Goal: Information Seeking & Learning: Learn about a topic

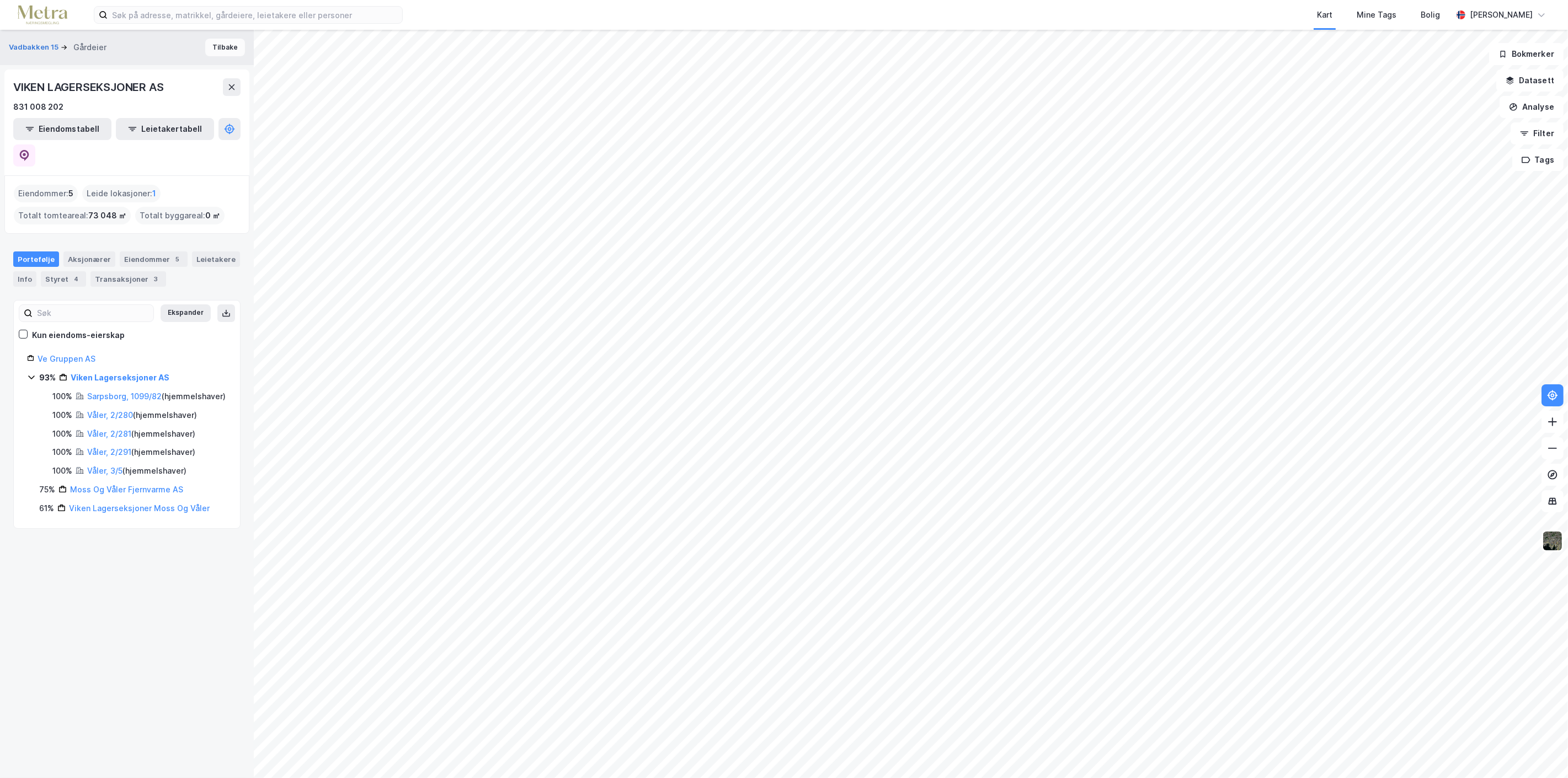
click at [216, 41] on button "Tilbake" at bounding box center [225, 47] width 40 height 18
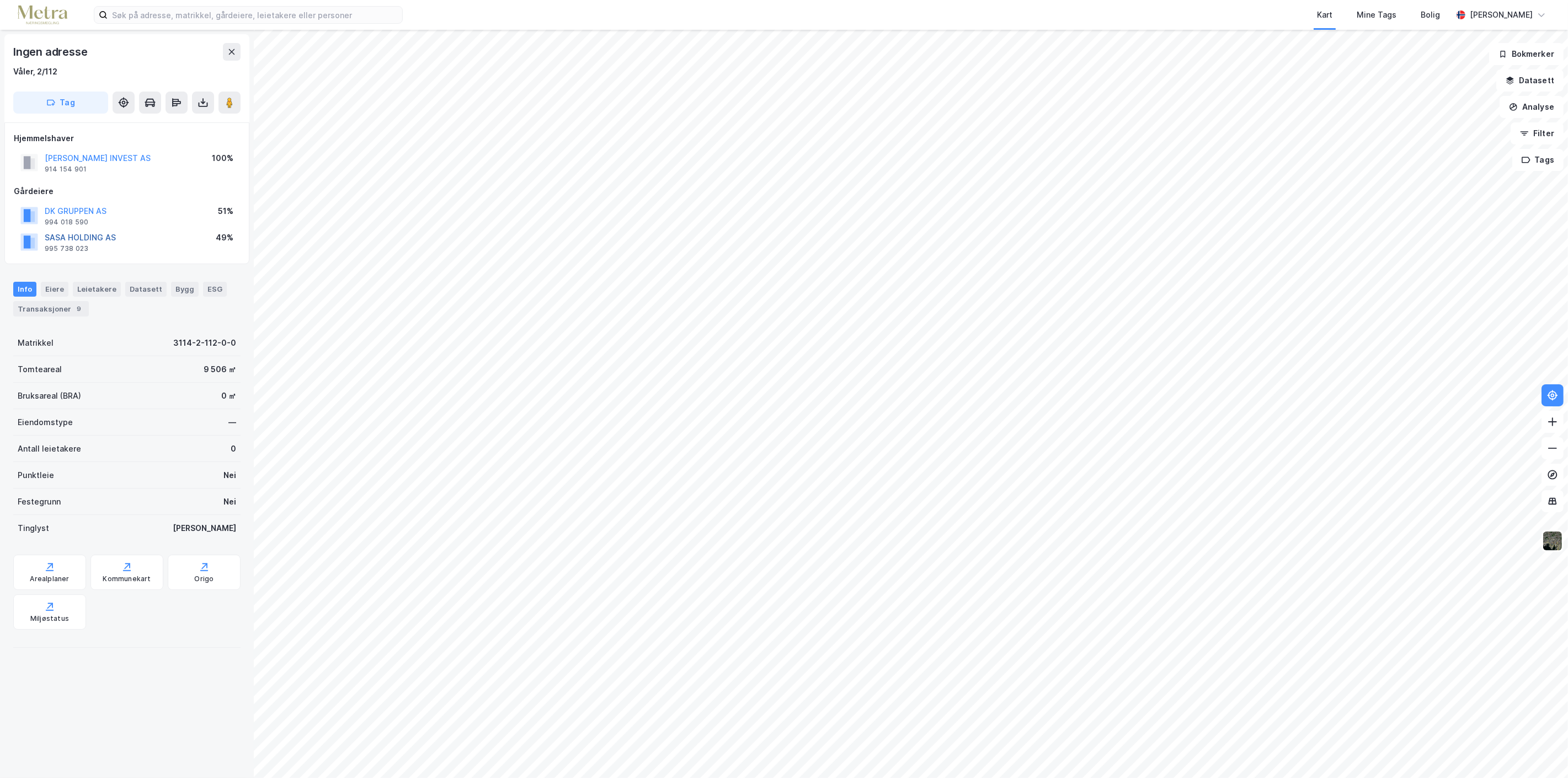
click at [0, 0] on button "SASA HOLDING AS" at bounding box center [0, 0] width 0 height 0
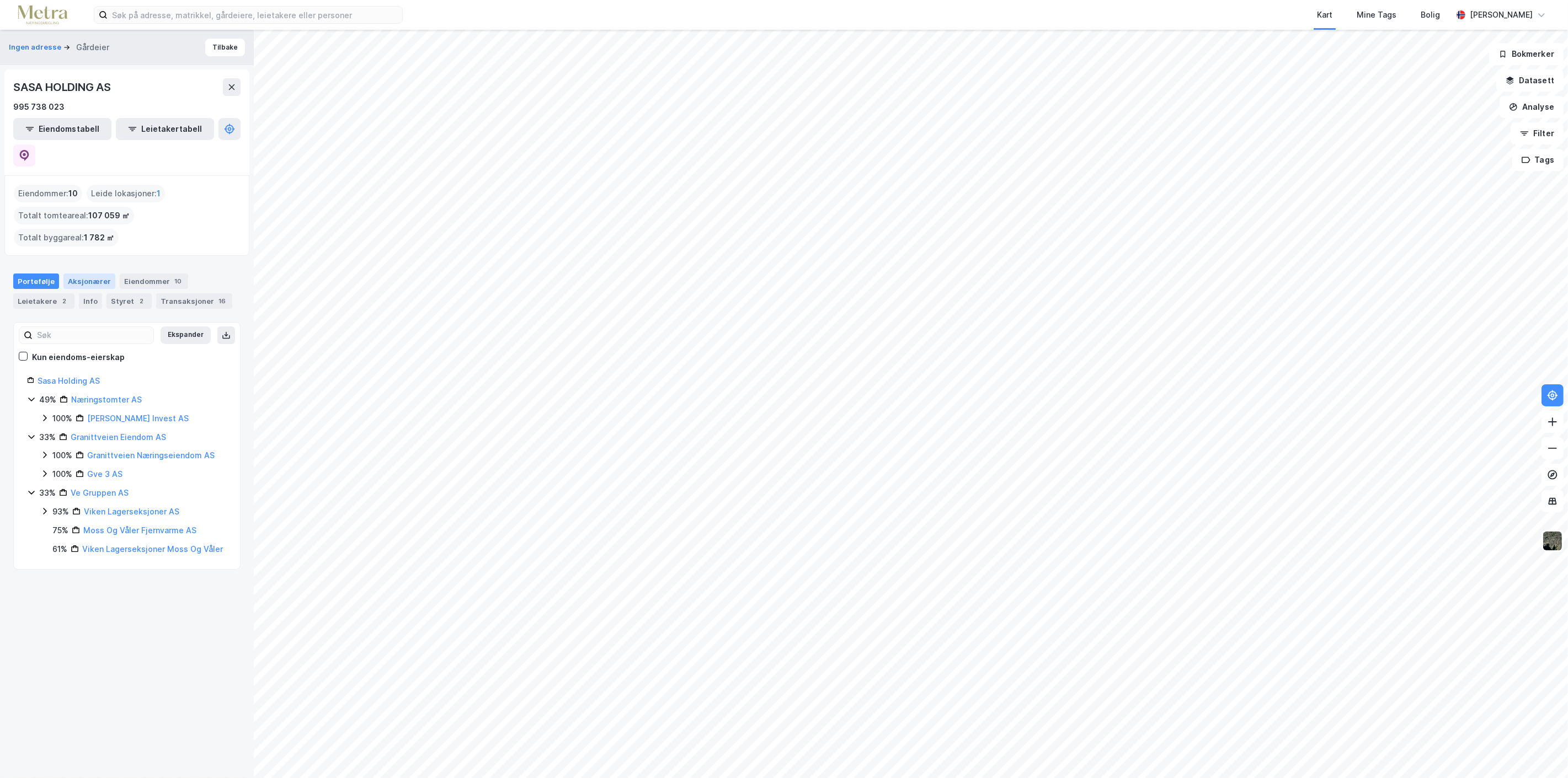
click at [93, 274] on div "Aksjonærer" at bounding box center [89, 282] width 52 height 16
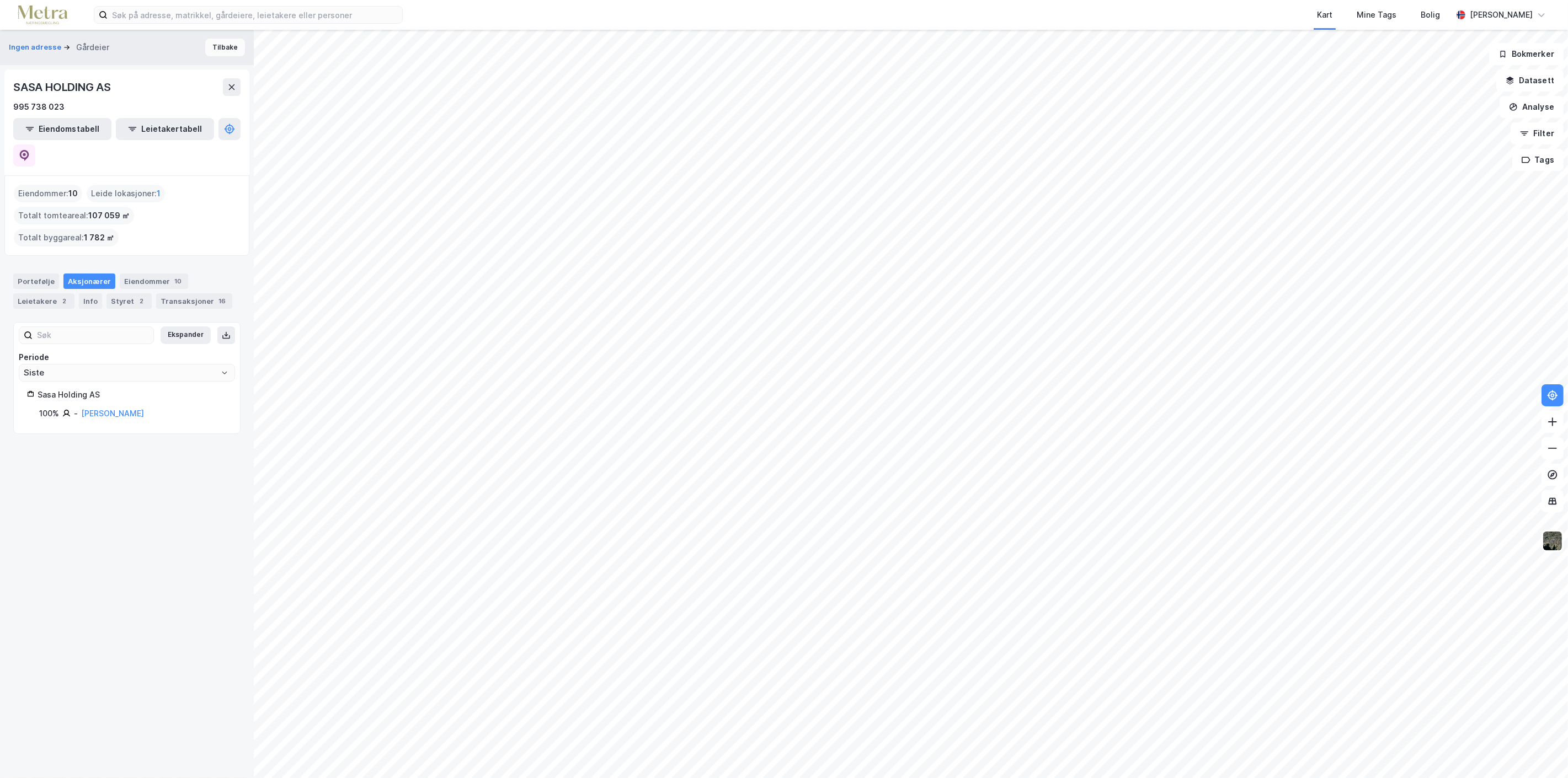
click at [216, 43] on button "Tilbake" at bounding box center [225, 47] width 40 height 18
